Goal: Information Seeking & Learning: Check status

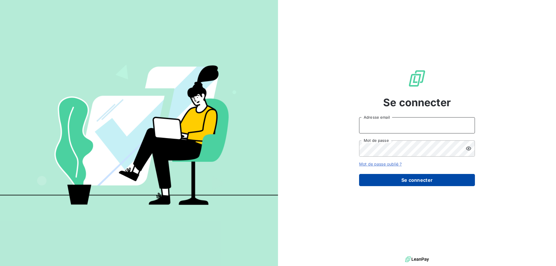
type input "[EMAIL_ADDRESS][DOMAIN_NAME]"
click at [441, 182] on button "Se connecter" at bounding box center [417, 180] width 116 height 12
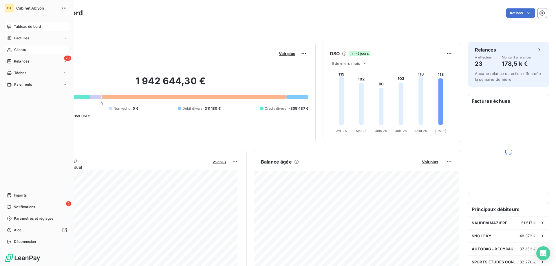
click at [11, 50] on icon at bounding box center [9, 49] width 5 height 5
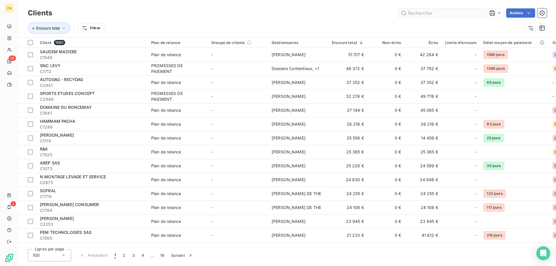
click at [429, 11] on input "text" at bounding box center [441, 12] width 87 height 9
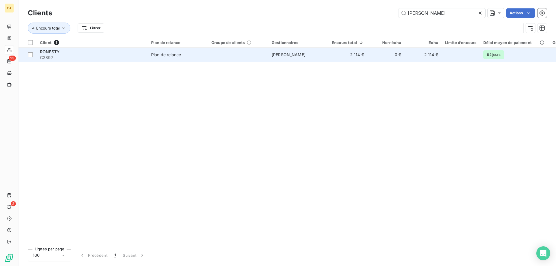
type input "[PERSON_NAME]"
click at [281, 55] on span "[PERSON_NAME]" at bounding box center [289, 54] width 34 height 5
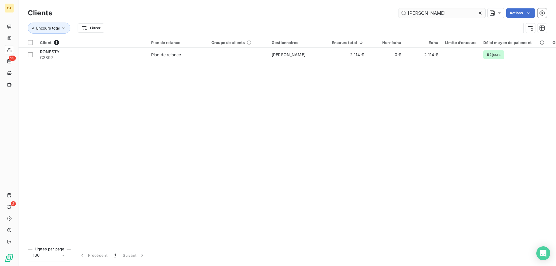
click at [448, 16] on input "[PERSON_NAME]" at bounding box center [441, 12] width 87 height 9
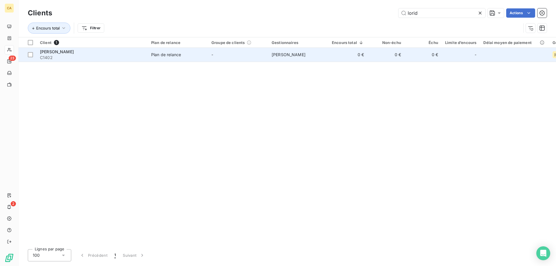
type input "lorid"
click at [267, 54] on td "-" at bounding box center [238, 55] width 60 height 14
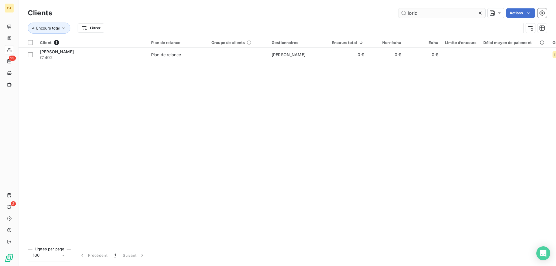
click at [433, 13] on input "lorid" at bounding box center [441, 12] width 87 height 9
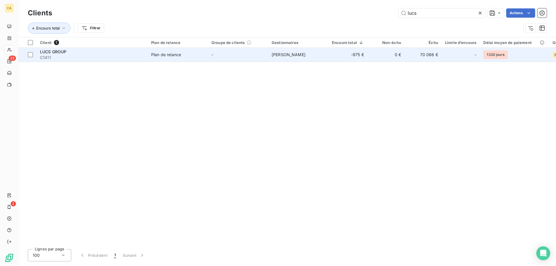
type input "lucs"
click at [368, 49] on td "0 €" at bounding box center [385, 55] width 37 height 14
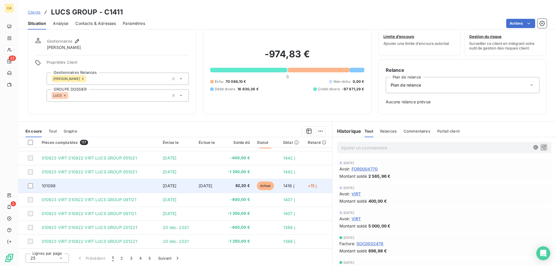
scroll to position [247, 0]
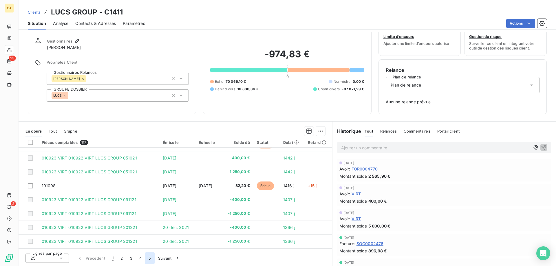
click at [148, 256] on button "5" at bounding box center [149, 258] width 9 height 12
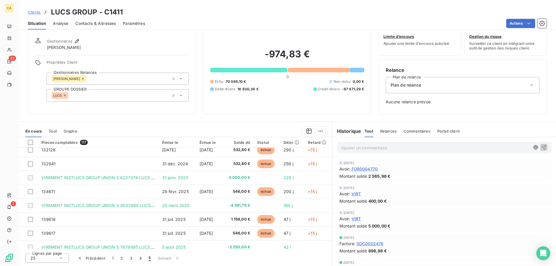
scroll to position [135, 0]
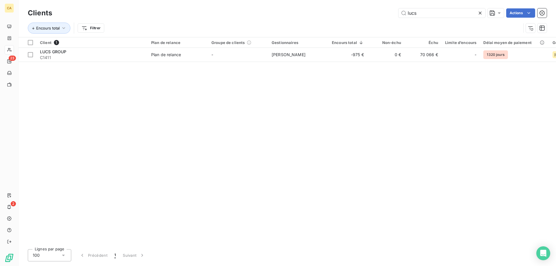
click at [436, 8] on div "Clients lucs Actions" at bounding box center [287, 13] width 519 height 12
click at [436, 9] on input "lucs" at bounding box center [441, 12] width 87 height 9
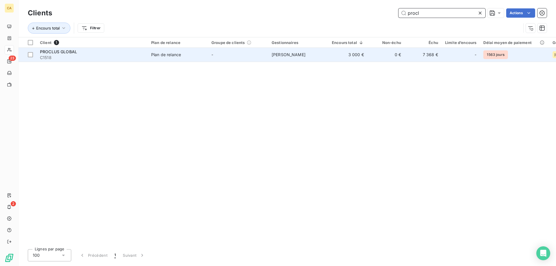
type input "procl"
click at [356, 56] on td "3 000 €" at bounding box center [347, 55] width 39 height 14
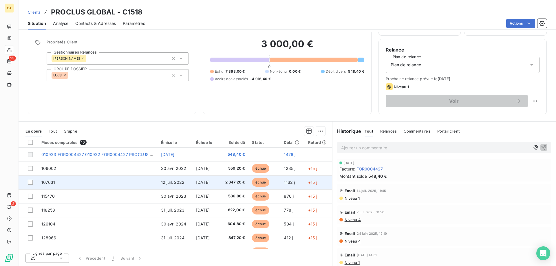
scroll to position [38, 0]
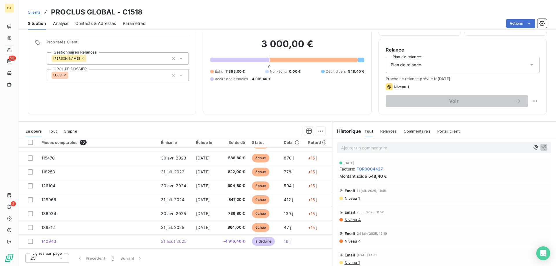
click at [243, 122] on section "En cours Tout Graphe Pièces comptables 10 Émise le Échue le Solde dû Statut Dél…" at bounding box center [175, 194] width 313 height 144
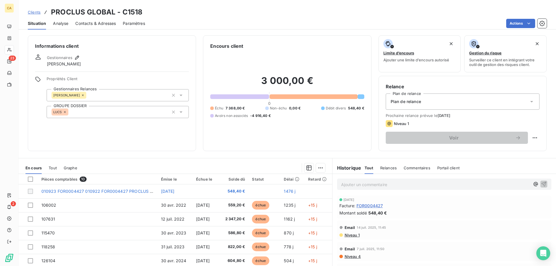
scroll to position [29, 0]
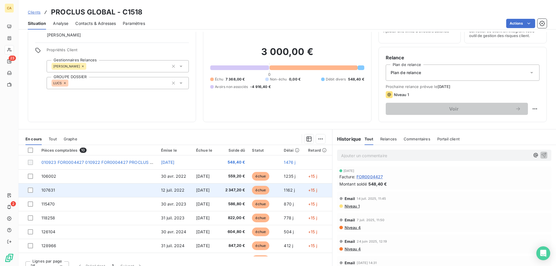
click at [173, 190] on span "12 juil. 2022" at bounding box center [173, 190] width 24 height 5
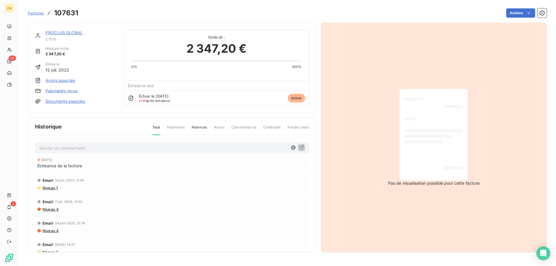
click at [429, 150] on div at bounding box center [433, 134] width 59 height 82
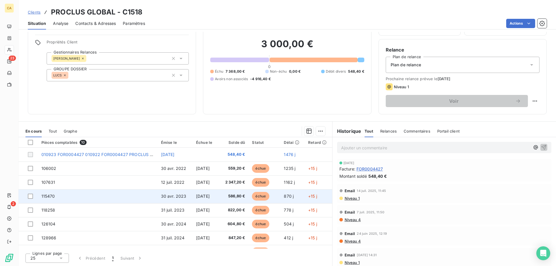
scroll to position [38, 0]
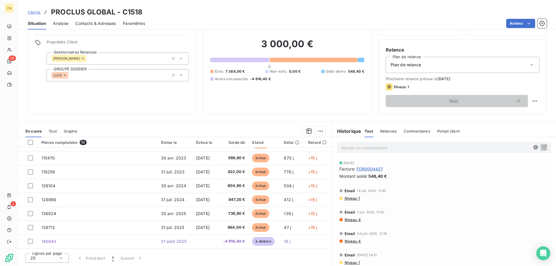
click at [187, 118] on div "Informations client Gestionnaires [PERSON_NAME] Propriétés Client Gestionnaires…" at bounding box center [287, 149] width 537 height 234
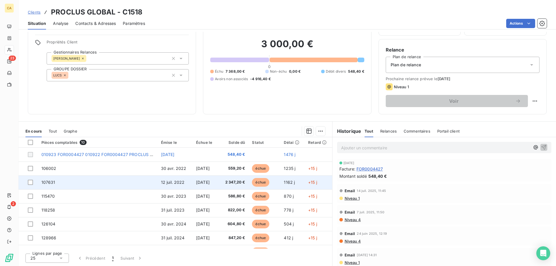
click at [214, 180] on td "[DATE]" at bounding box center [204, 182] width 25 height 14
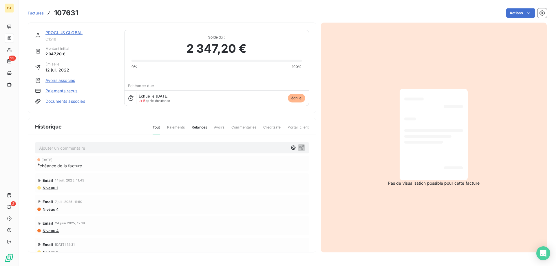
scroll to position [28, 0]
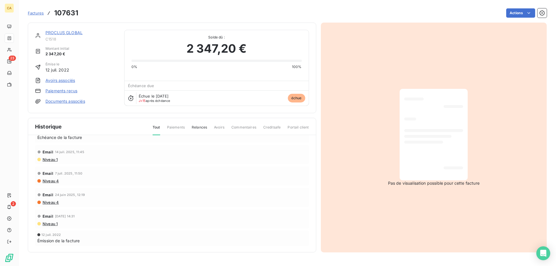
click at [424, 140] on div at bounding box center [433, 134] width 59 height 82
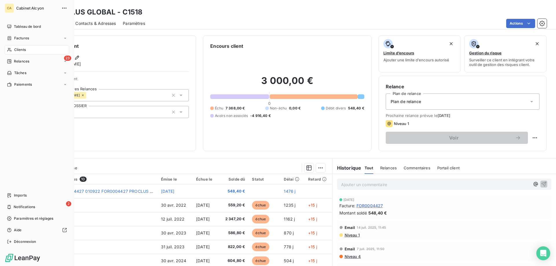
click at [11, 49] on icon at bounding box center [9, 49] width 5 height 5
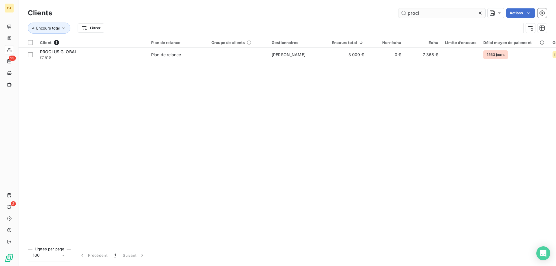
click at [423, 12] on input "procl" at bounding box center [441, 12] width 87 height 9
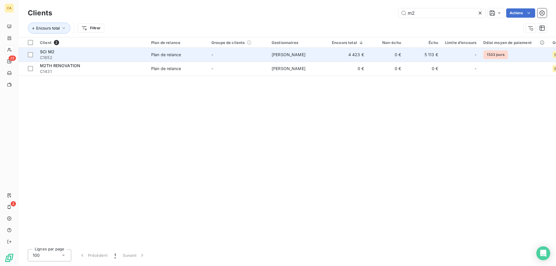
type input "m2"
click at [234, 54] on td "-" at bounding box center [238, 55] width 60 height 14
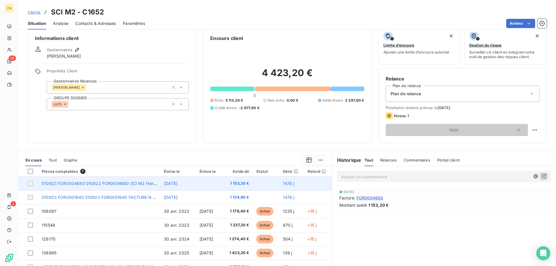
scroll to position [37, 0]
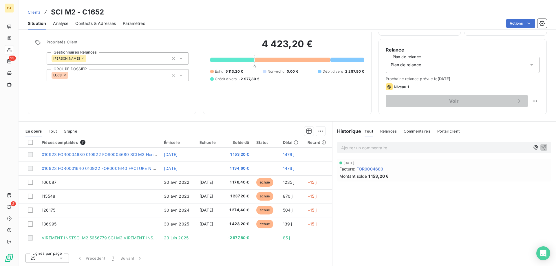
click at [274, 107] on div "Encours client 4 423,20 € 0 Échu 5 113,20 € Non-échu 0,00 € Débit divers 2 287,…" at bounding box center [287, 57] width 168 height 116
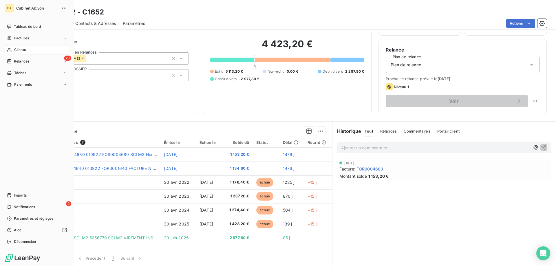
click at [24, 50] on span "Clients" at bounding box center [20, 49] width 12 height 5
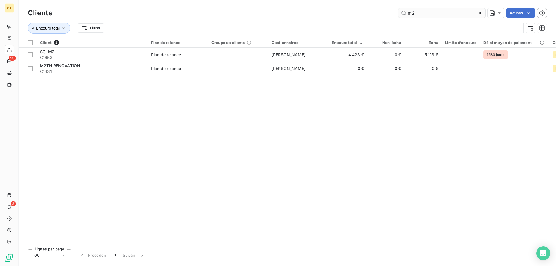
click at [423, 12] on input "m2" at bounding box center [441, 12] width 87 height 9
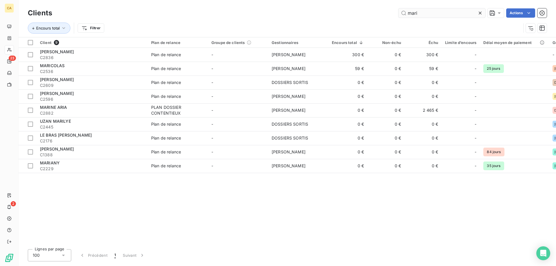
click at [419, 12] on input "mari" at bounding box center [441, 12] width 87 height 9
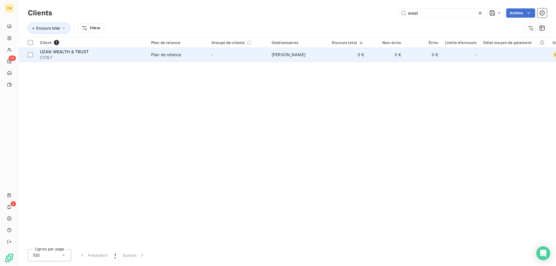
type input "weal"
click at [171, 53] on div "Plan de relance" at bounding box center [166, 55] width 30 height 6
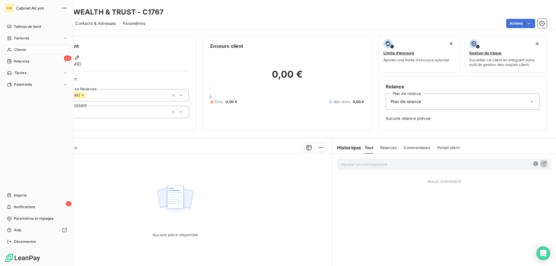
click at [15, 48] on span "Clients" at bounding box center [20, 49] width 12 height 5
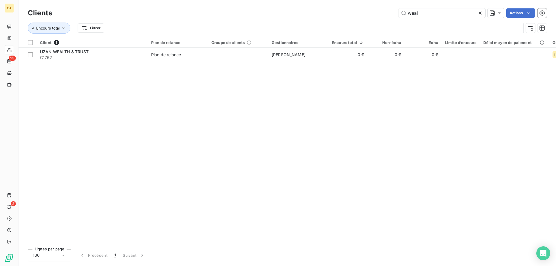
click at [414, 8] on div "Clients weal Actions" at bounding box center [287, 13] width 519 height 12
click at [426, 19] on div "Encours total Filtrer" at bounding box center [287, 28] width 519 height 18
click at [424, 13] on input "weal" at bounding box center [441, 12] width 87 height 9
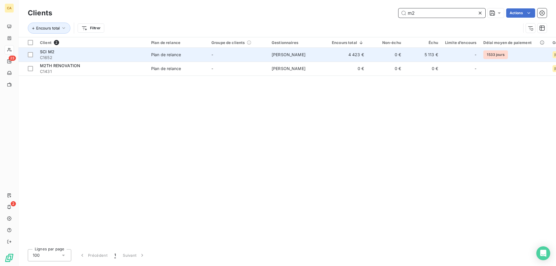
type input "m2"
click at [151, 54] on td "Plan de relance" at bounding box center [178, 55] width 60 height 14
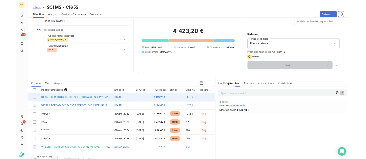
scroll to position [37, 0]
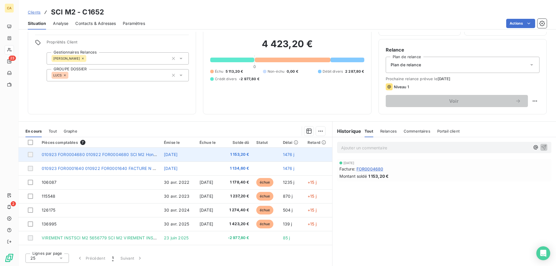
click at [150, 156] on span "010923 FOR0004680 010922 FOR0004680 SCI M2 Honoraires relatifs ?† l'?" at bounding box center [117, 154] width 150 height 5
click at [32, 154] on div at bounding box center [30, 154] width 5 height 5
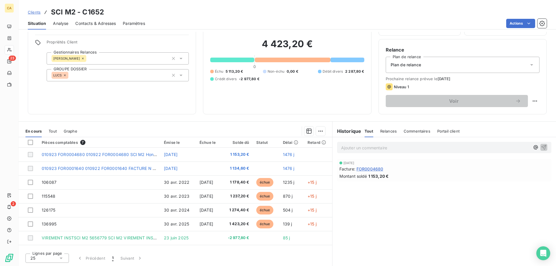
click at [368, 195] on div "Ajouter un commentaire ﻿ [DATE] Facture : FOR0004680 Montant soldé 1 153,20 €" at bounding box center [443, 201] width 223 height 129
click at [364, 169] on span "FOR0004680" at bounding box center [369, 169] width 27 height 6
